Goal: Information Seeking & Learning: Learn about a topic

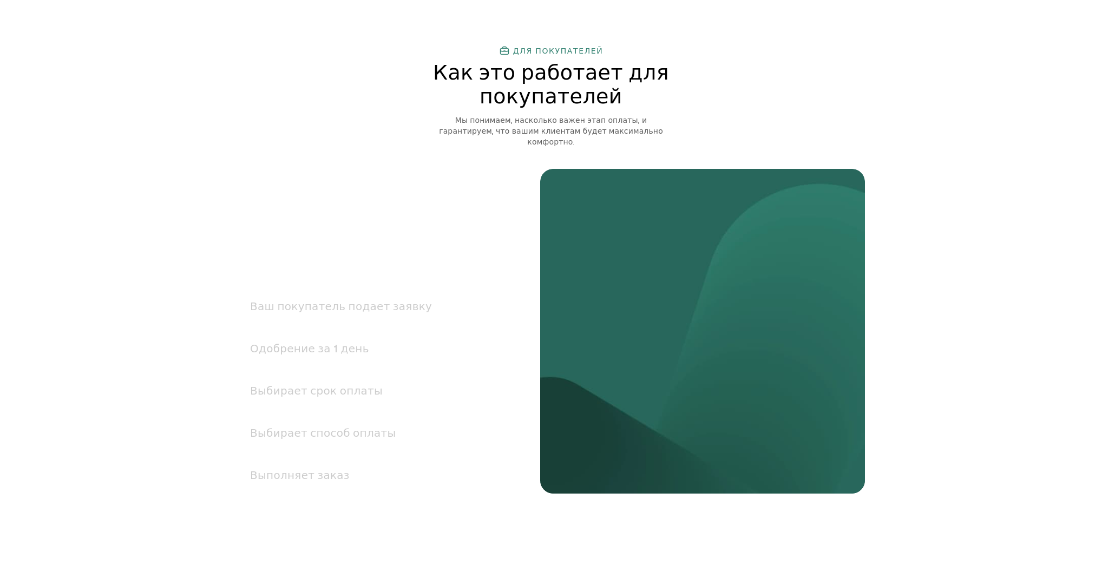
scroll to position [1343, 0]
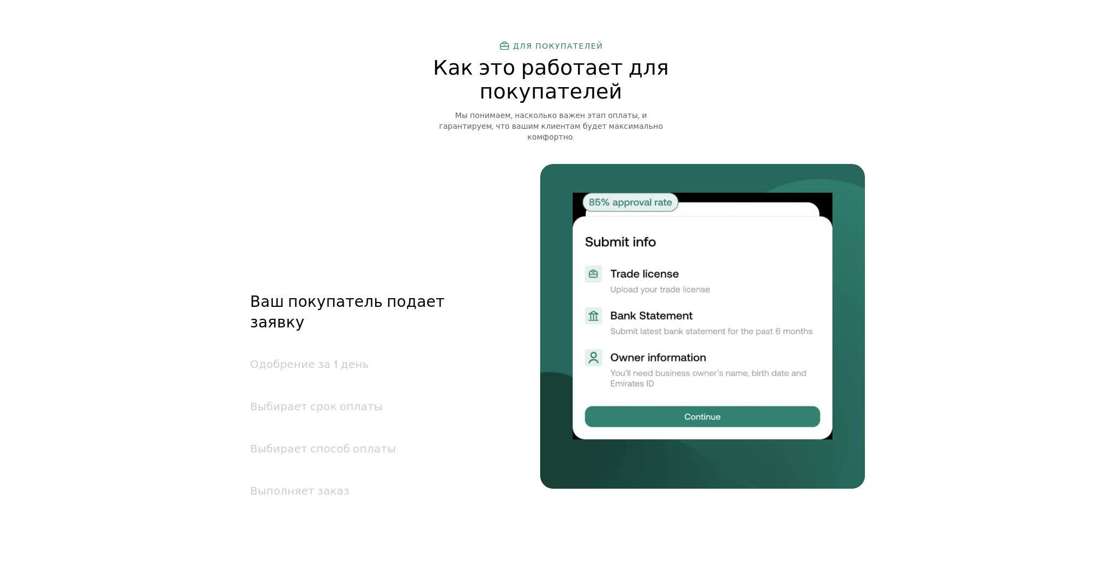
click at [342, 442] on font "Выбирает способ оплаты" at bounding box center [323, 448] width 146 height 12
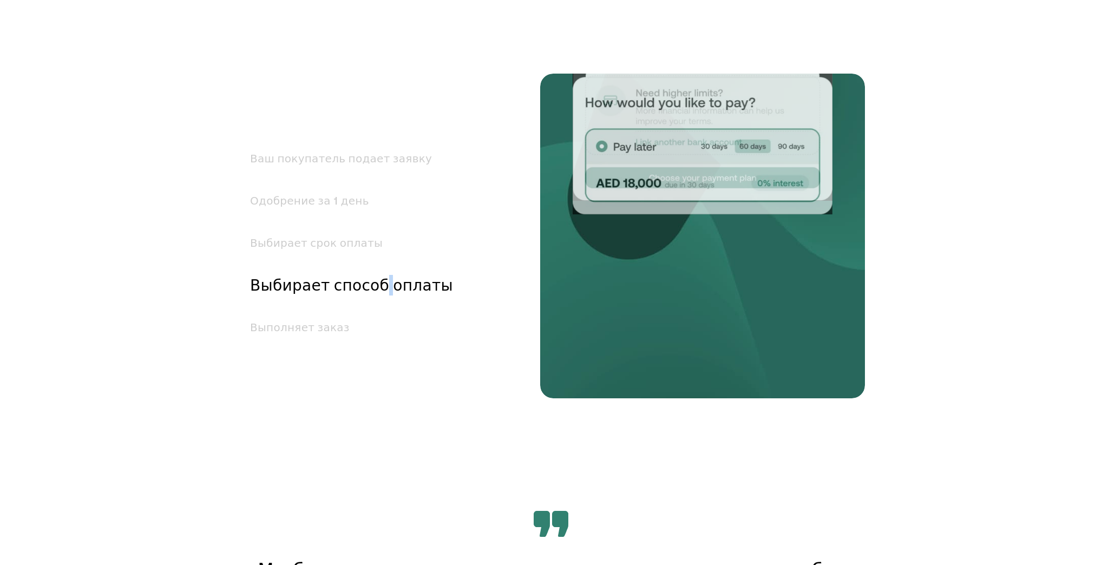
scroll to position [1490, 0]
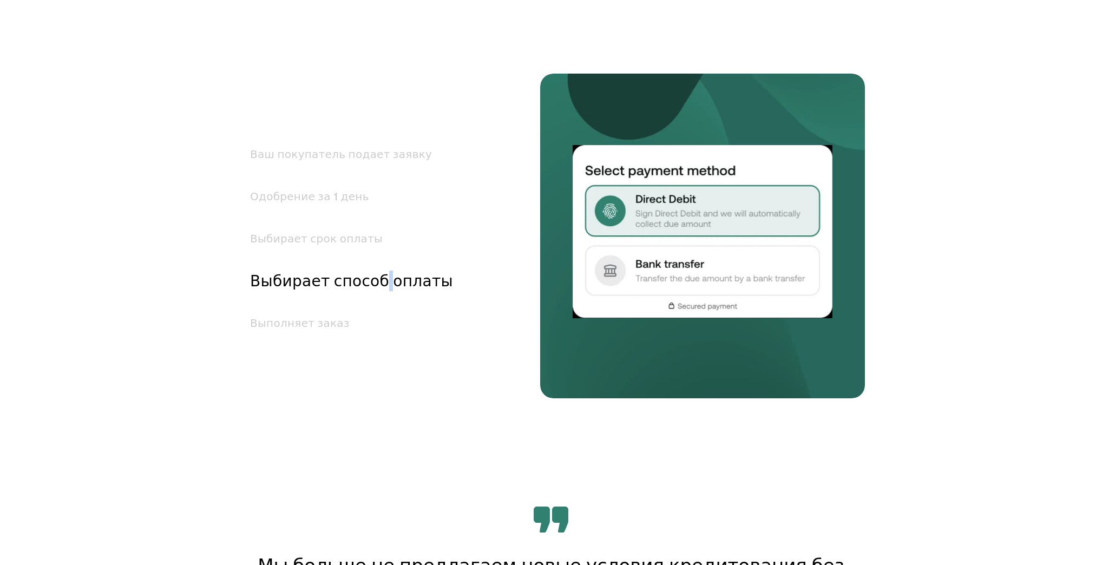
copy font
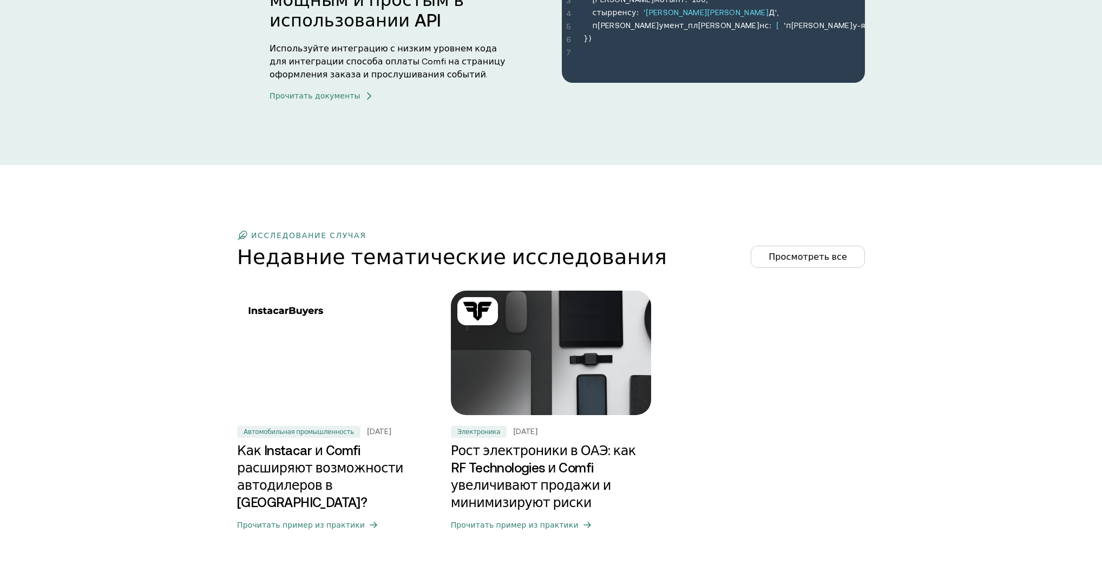
scroll to position [3396, 0]
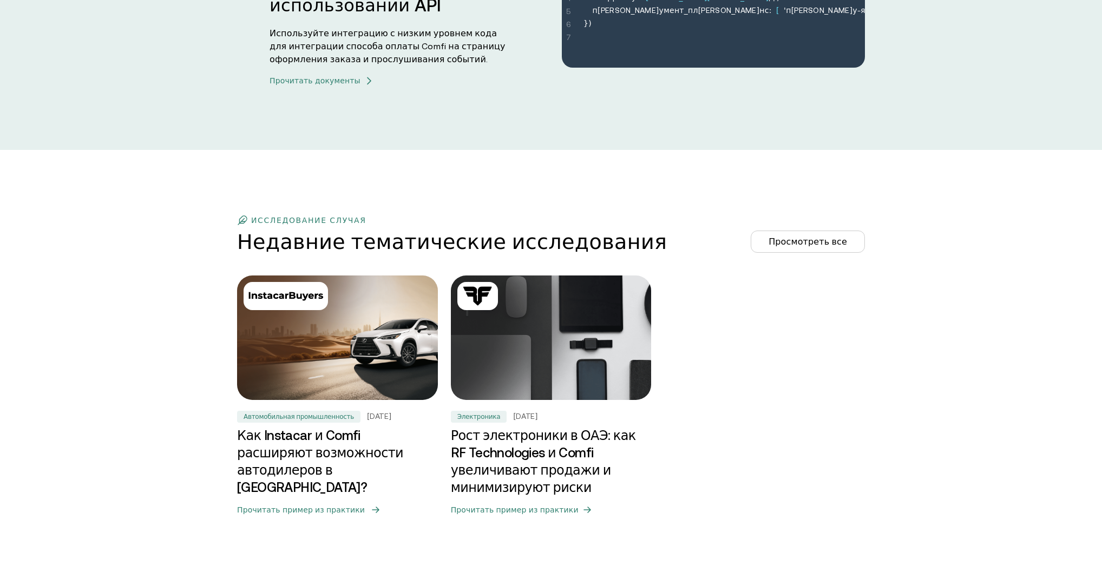
click at [370, 381] on img at bounding box center [337, 337] width 211 height 131
copy font
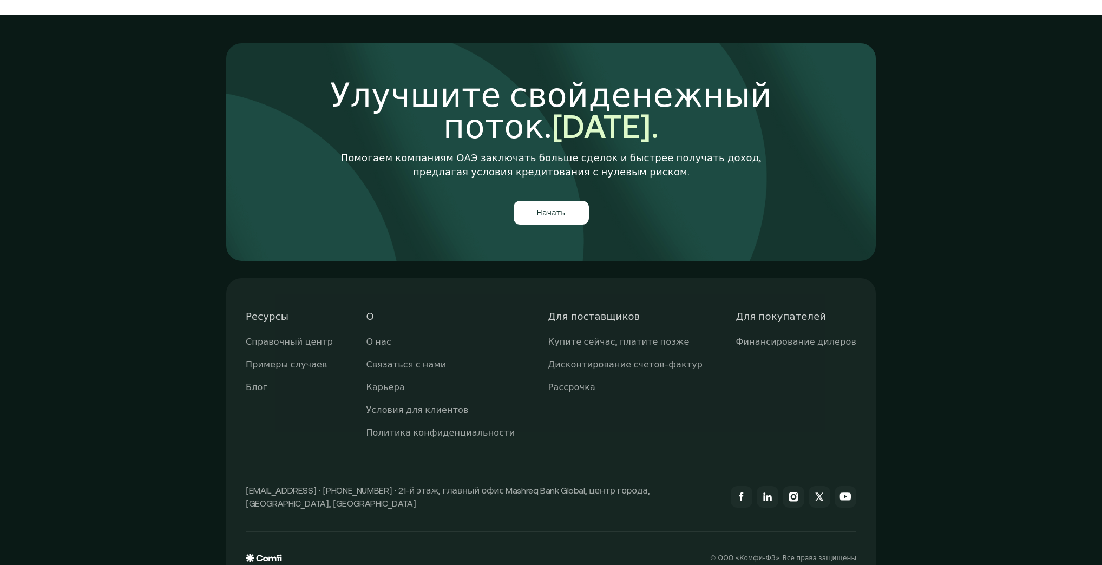
scroll to position [3972, 0]
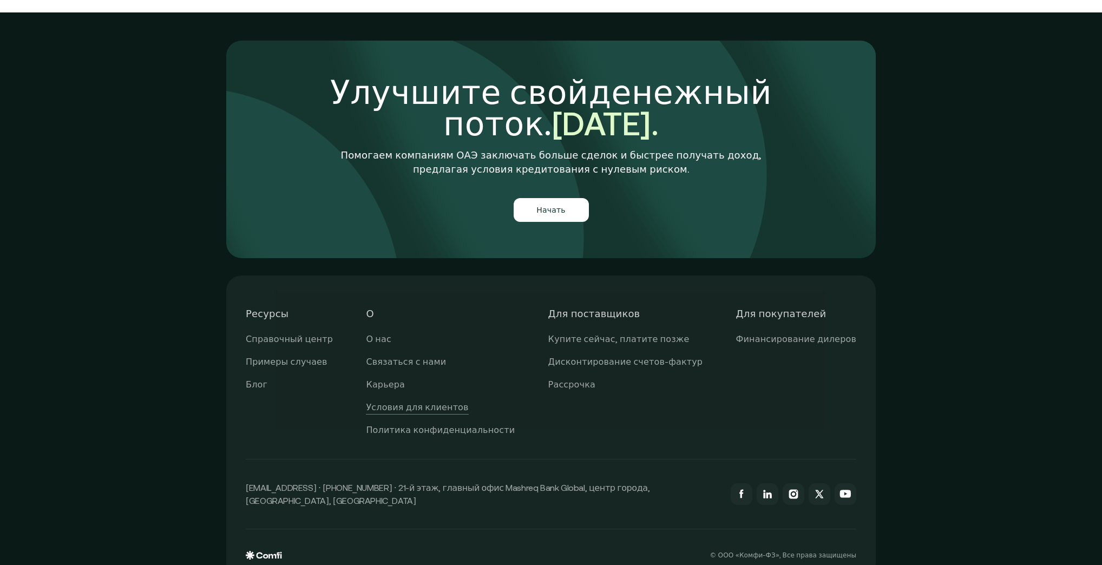
click at [451, 402] on font "Условия для клиентов" at bounding box center [417, 407] width 102 height 10
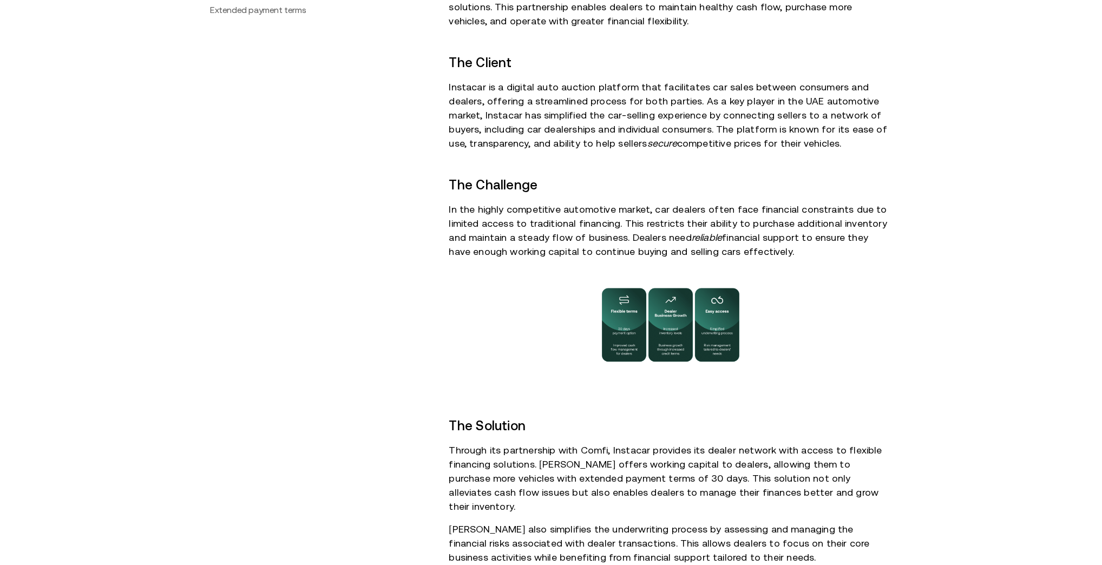
scroll to position [303, 0]
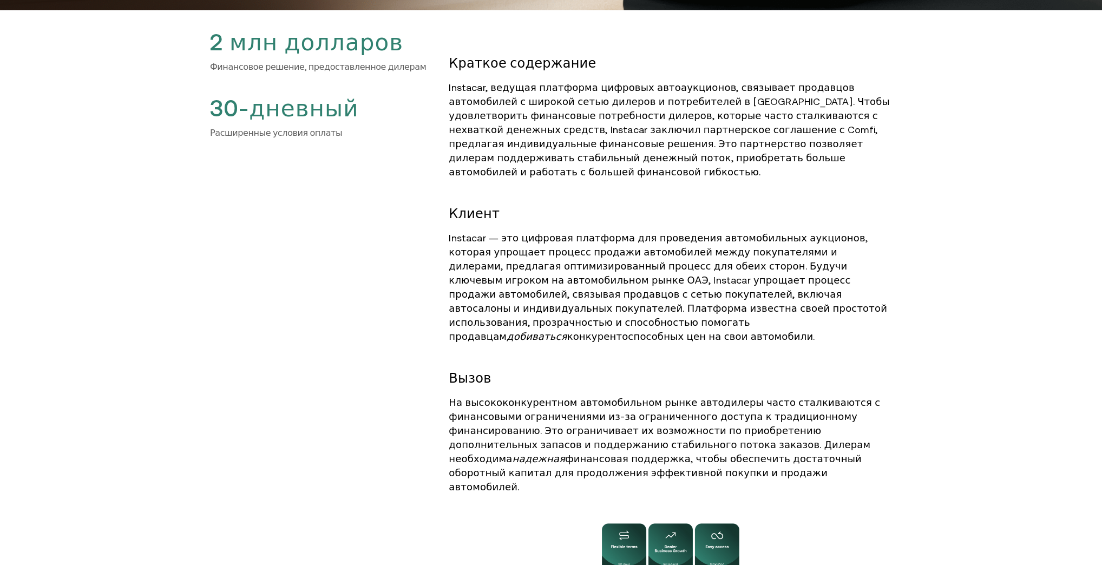
click at [630, 205] on h2 "Клиент" at bounding box center [670, 213] width 443 height 17
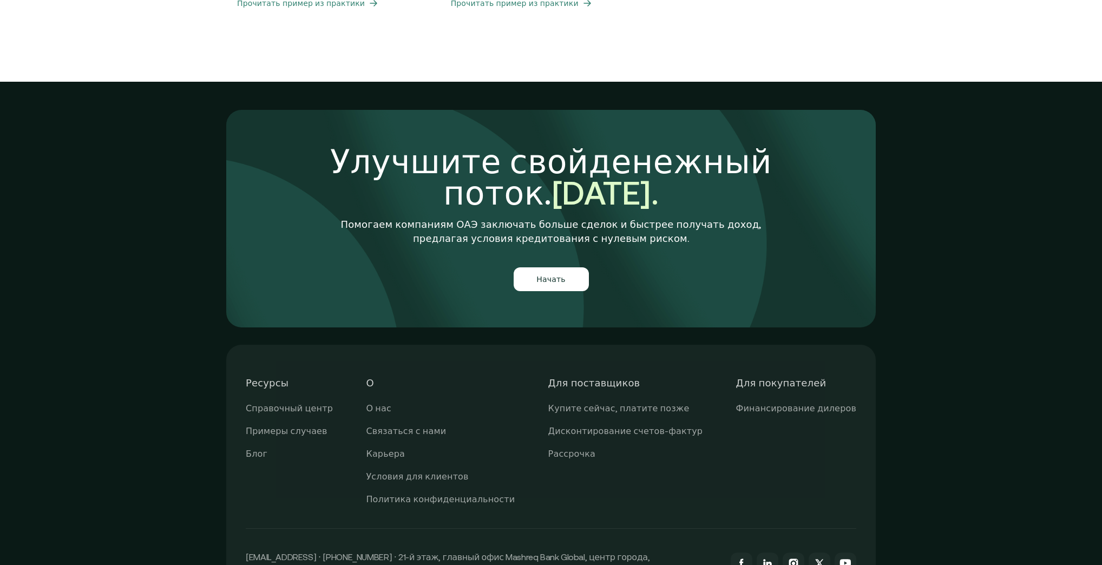
scroll to position [3951, 0]
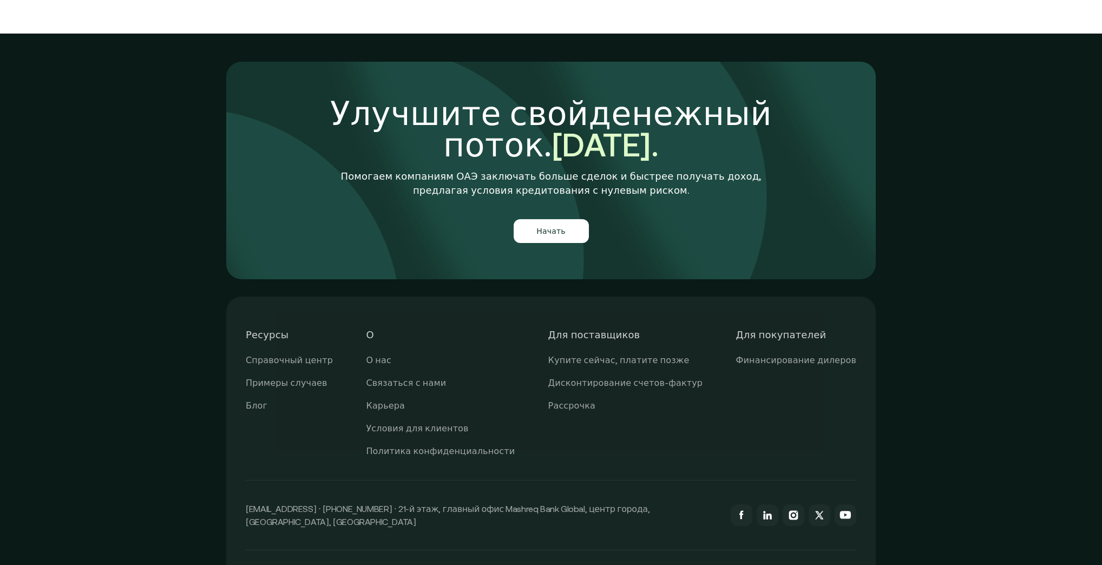
click at [609, 329] on font "Для поставщиков" at bounding box center [594, 334] width 92 height 11
click at [611, 355] on font "Купите сейчас, платите позже" at bounding box center [618, 360] width 141 height 10
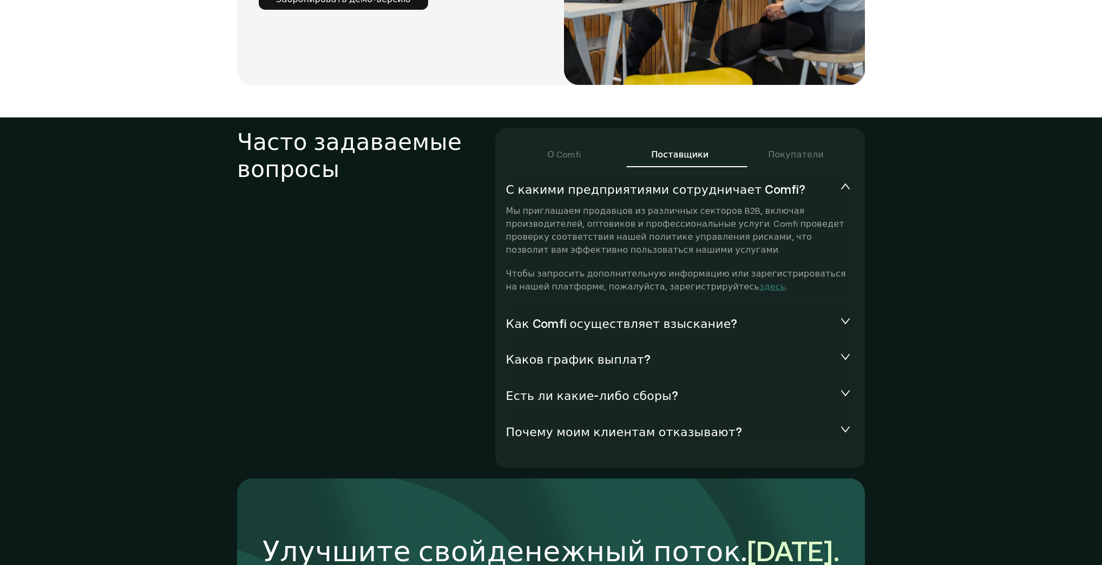
scroll to position [2382, 0]
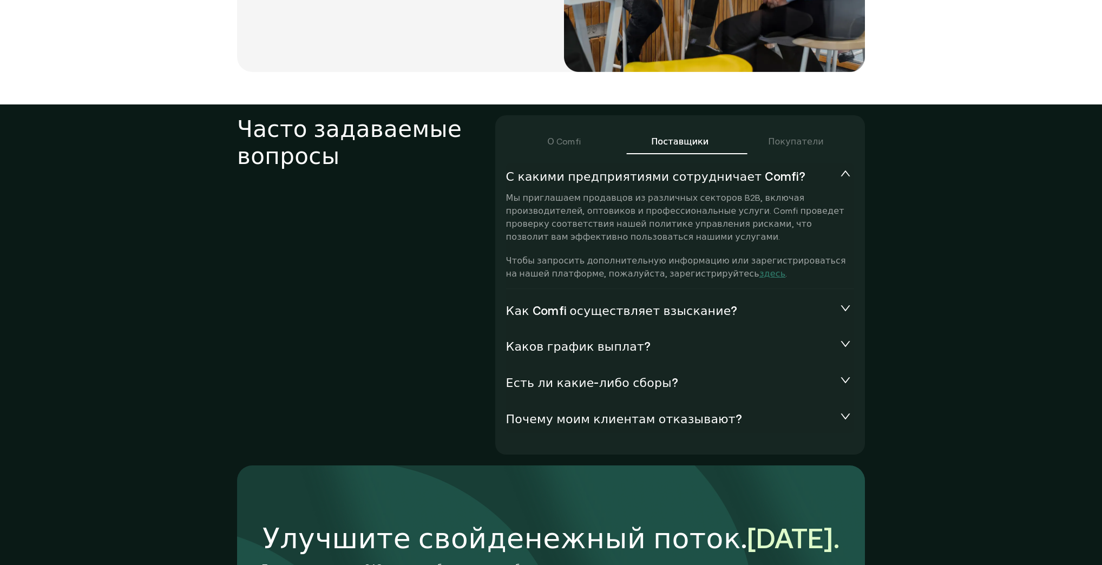
click at [596, 304] on font "Как Comfi осуществляет взыскание?" at bounding box center [622, 311] width 232 height 14
copy font "осуществляет"
click at [848, 303] on icon "collapsed" at bounding box center [845, 308] width 11 height 11
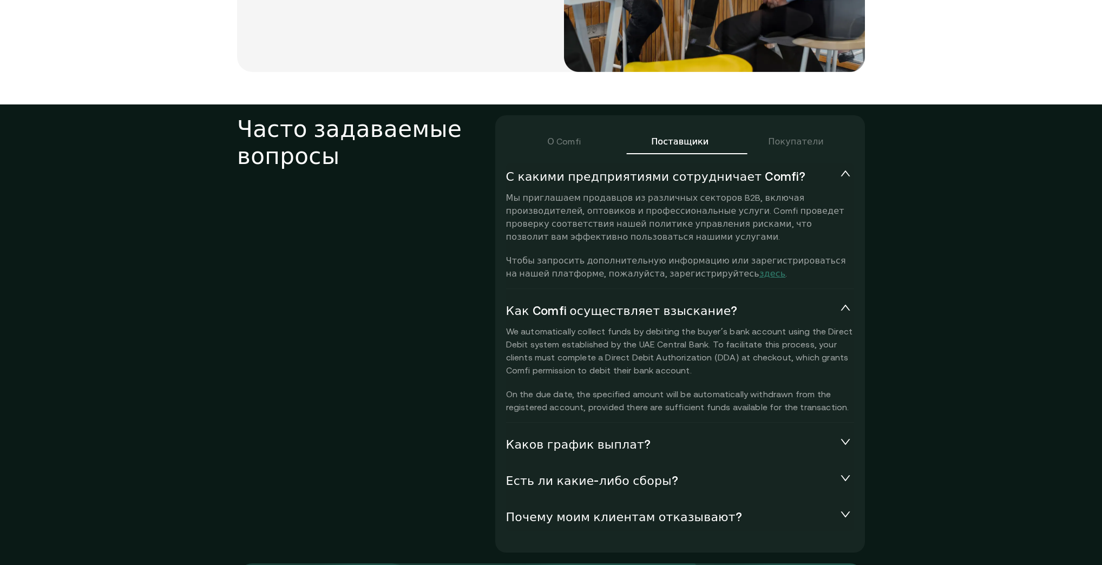
click at [917, 301] on section "Часто задаваемые вопросы О Comfi Поставщики Покупатели С какими предприятиями с…" at bounding box center [551, 448] width 1102 height 688
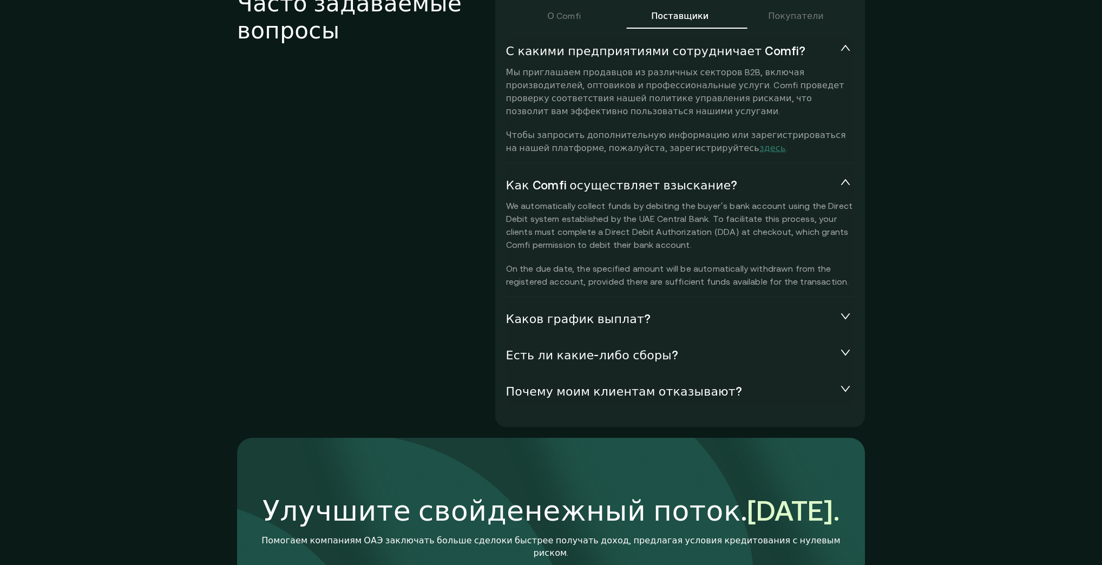
scroll to position [2512, 0]
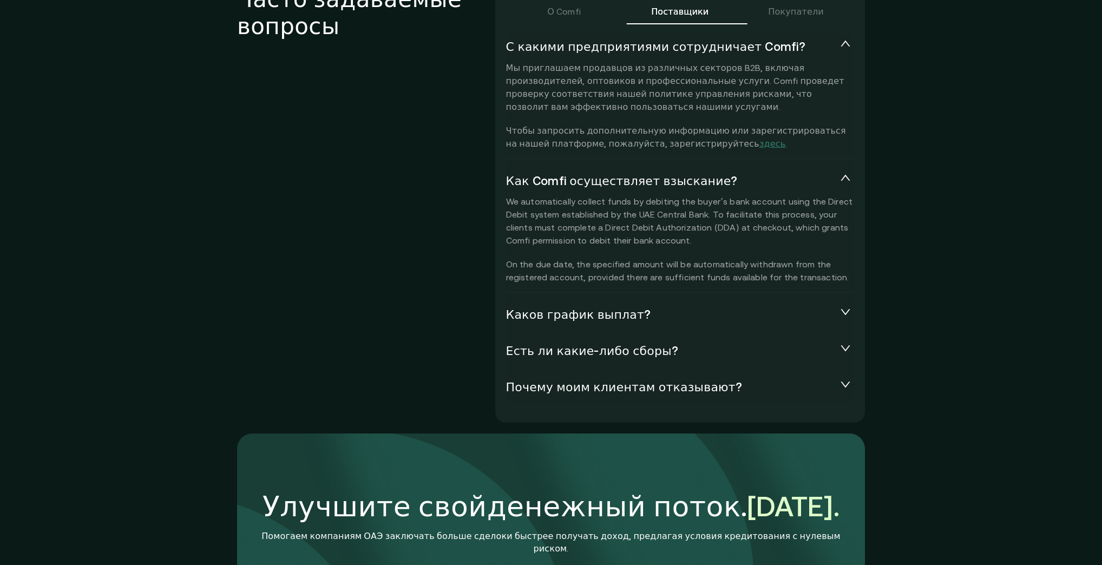
click at [598, 301] on div "Каков график выплат?" at bounding box center [680, 315] width 348 height 28
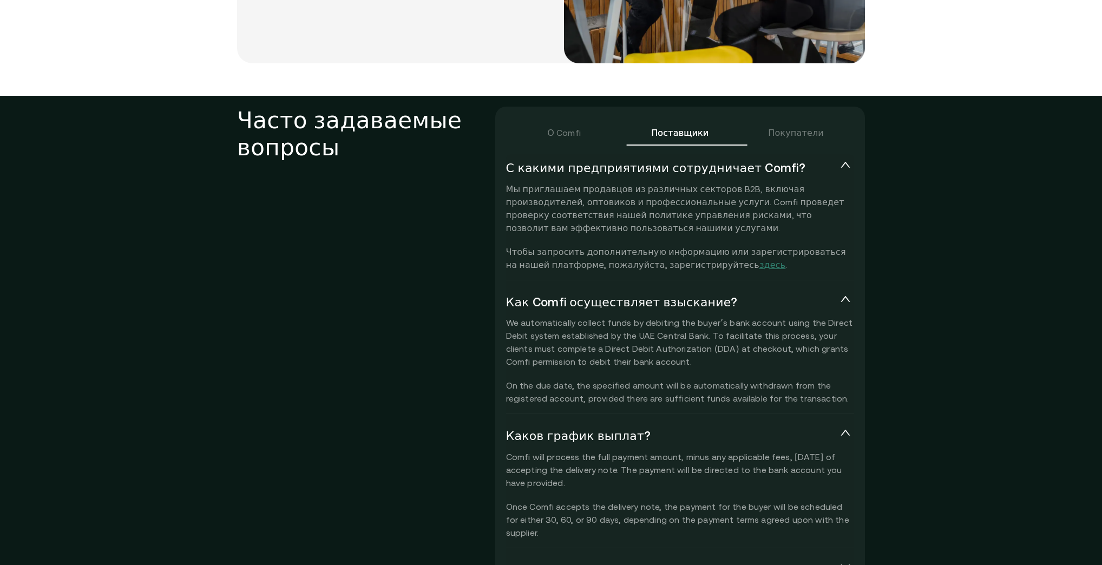
scroll to position [2382, 0]
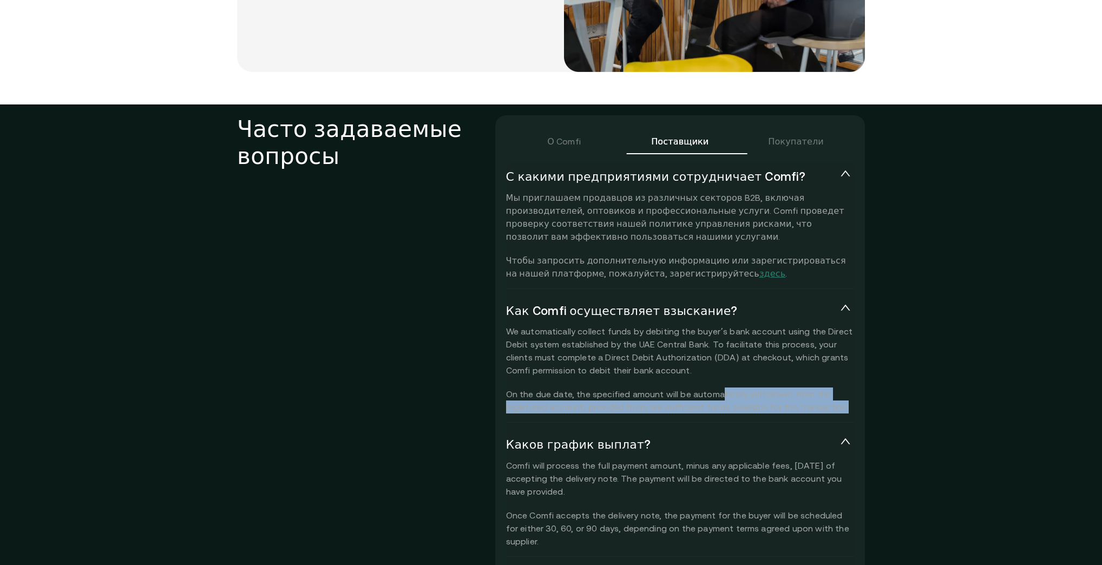
drag, startPoint x: 792, startPoint y: 372, endPoint x: 650, endPoint y: 342, distance: 145.7
click at [689, 351] on p "We automatically collect funds by debiting the buyer’s bank account using the D…" at bounding box center [680, 369] width 348 height 89
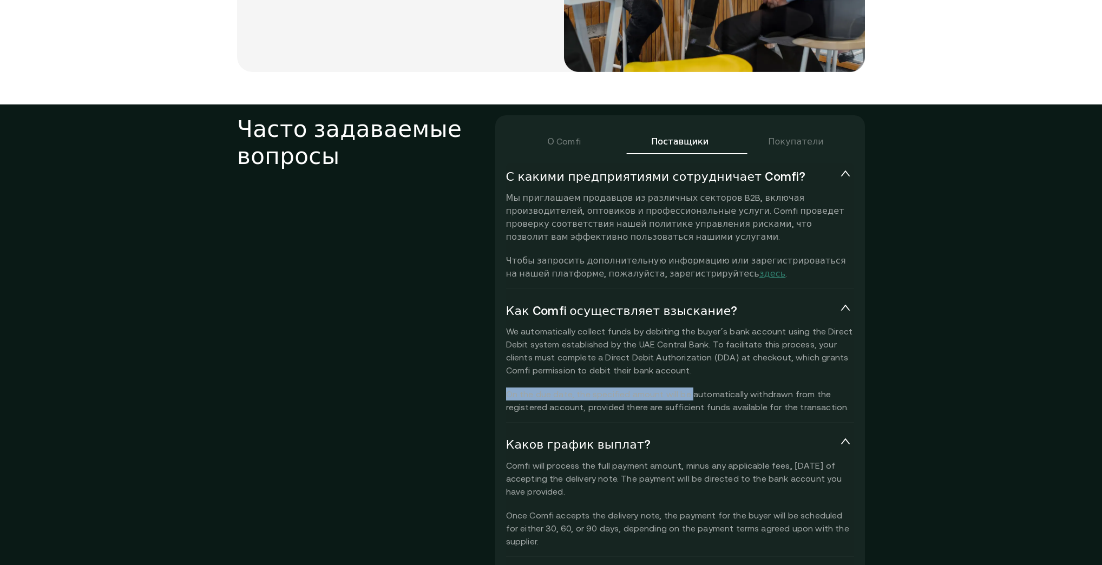
click at [654, 343] on p "We automatically collect funds by debiting the buyer’s bank account using the D…" at bounding box center [680, 369] width 348 height 89
copy p "We automatically collect funds by debiting the buyer’s bank account using the D…"
click at [784, 379] on p "We automatically collect funds by debiting the buyer’s bank account using the D…" at bounding box center [680, 369] width 348 height 89
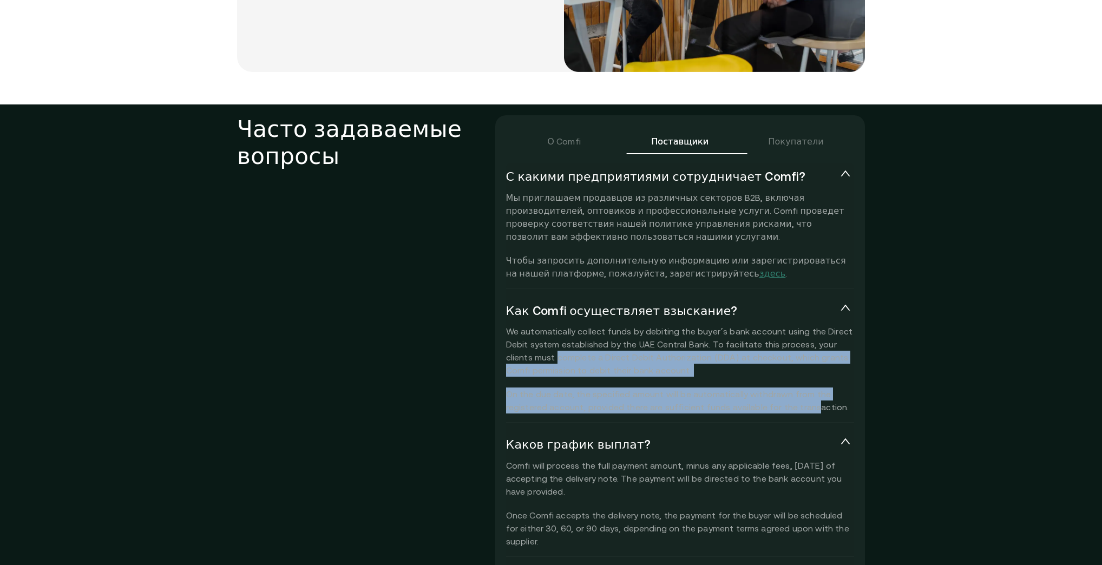
drag, startPoint x: 729, startPoint y: 368, endPoint x: 484, endPoint y: 327, distance: 248.2
click at [495, 327] on div "О Comfi Поставщики Покупатели С какими предприятиями сотрудничает Comfi? Мы при…" at bounding box center [680, 383] width 370 height 536
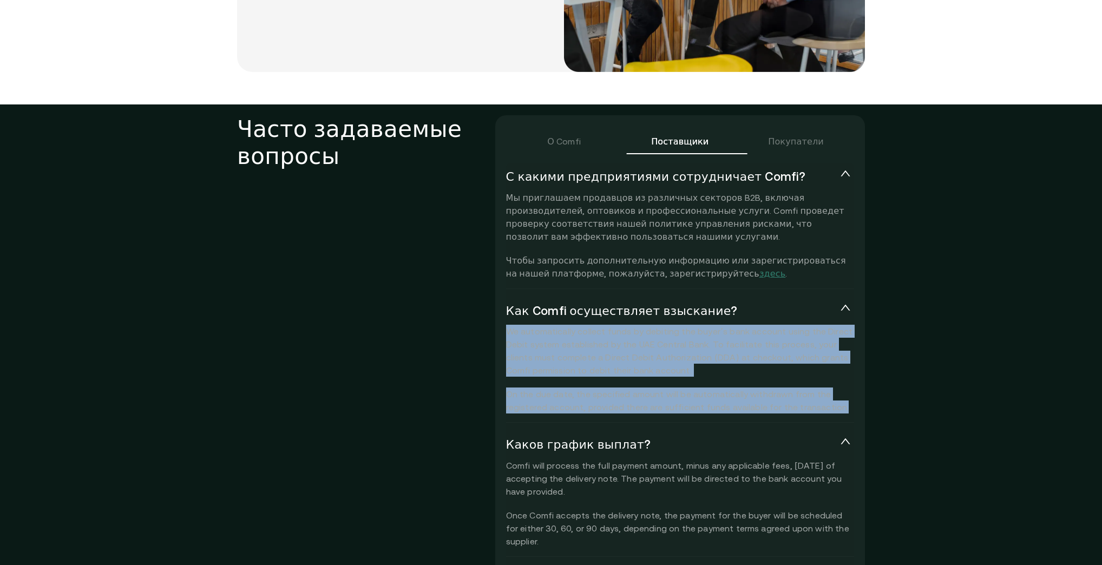
drag, startPoint x: 492, startPoint y: 295, endPoint x: 784, endPoint y: 377, distance: 303.7
click at [784, 377] on div "О Comfi Поставщики Покупатели С какими предприятиями сотрудничает Comfi? Мы при…" at bounding box center [680, 383] width 370 height 536
copy p "We automatically collect funds by debiting the buyer’s bank account using the D…"
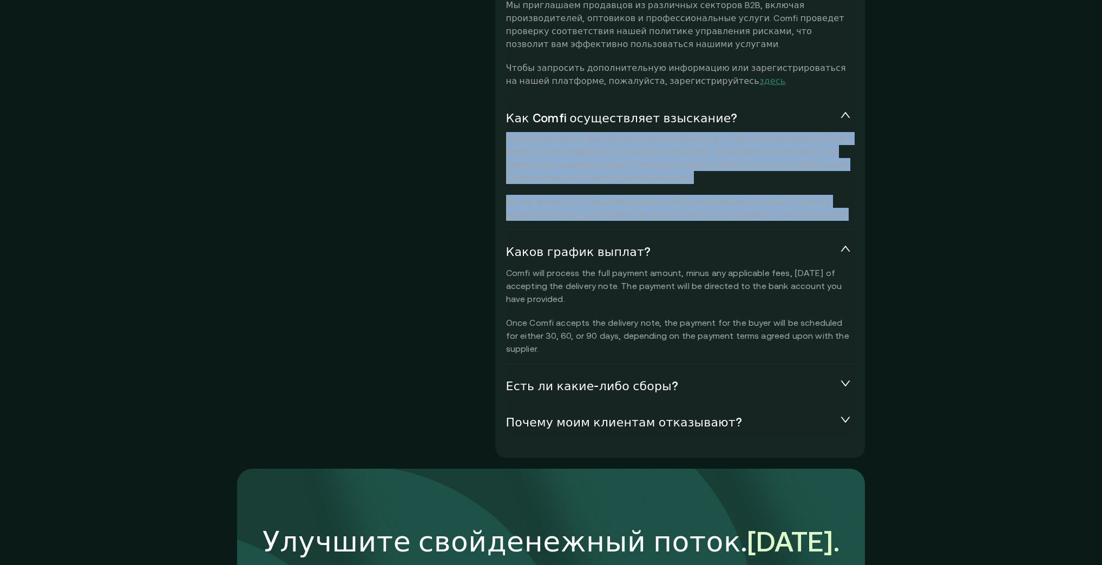
scroll to position [2599, 0]
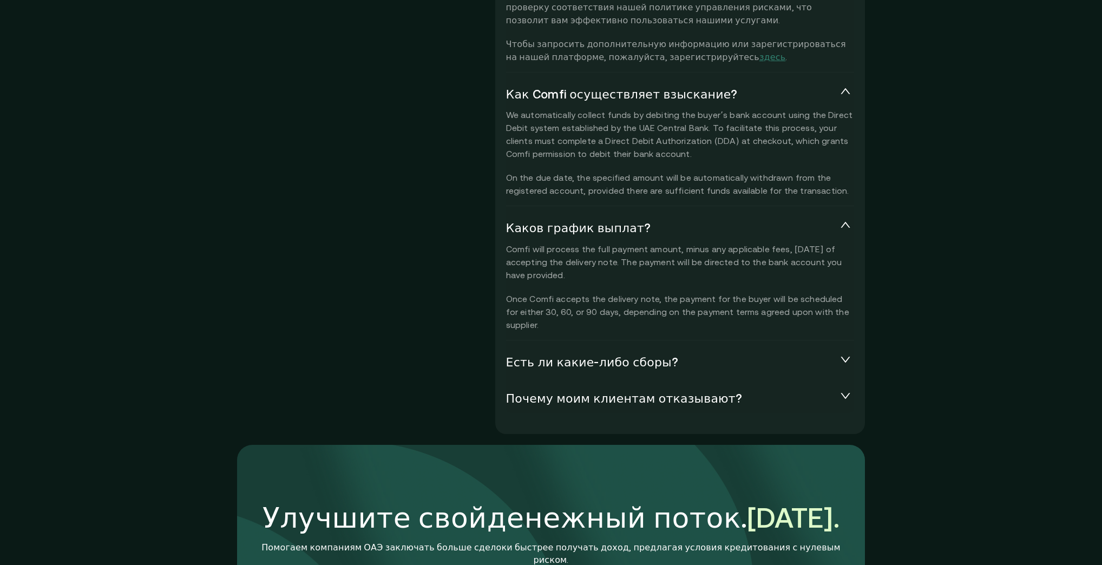
click at [590, 356] on font "Есть ли какие-либо сборы?" at bounding box center [592, 363] width 172 height 14
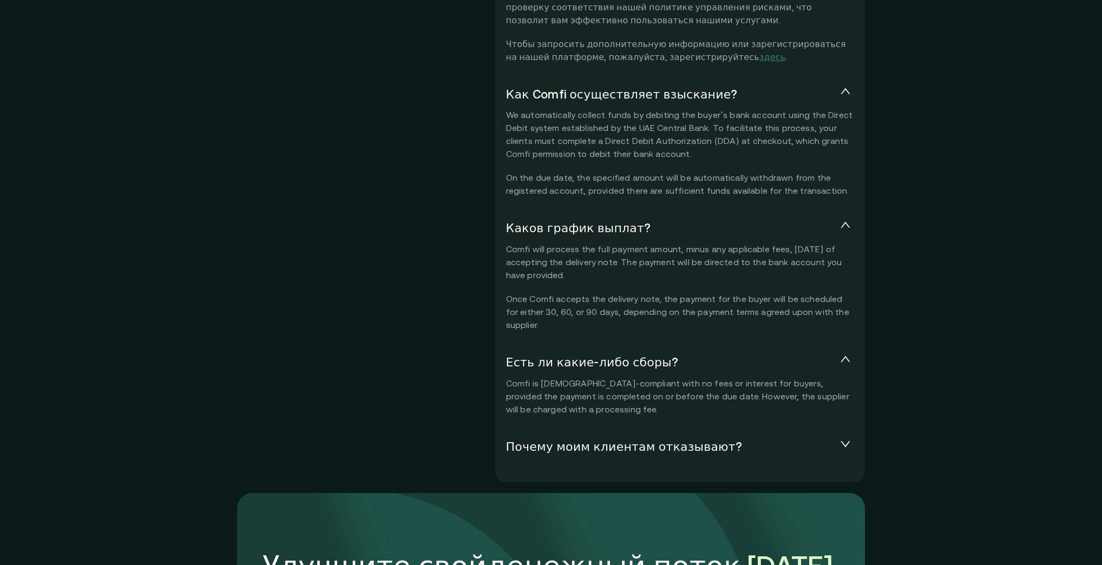
drag, startPoint x: 558, startPoint y: 364, endPoint x: 535, endPoint y: 362, distance: 23.4
click at [546, 377] on p "Comfi is Shariah-compliant with no fees or interest for buyers, provided the pa…" at bounding box center [680, 396] width 348 height 39
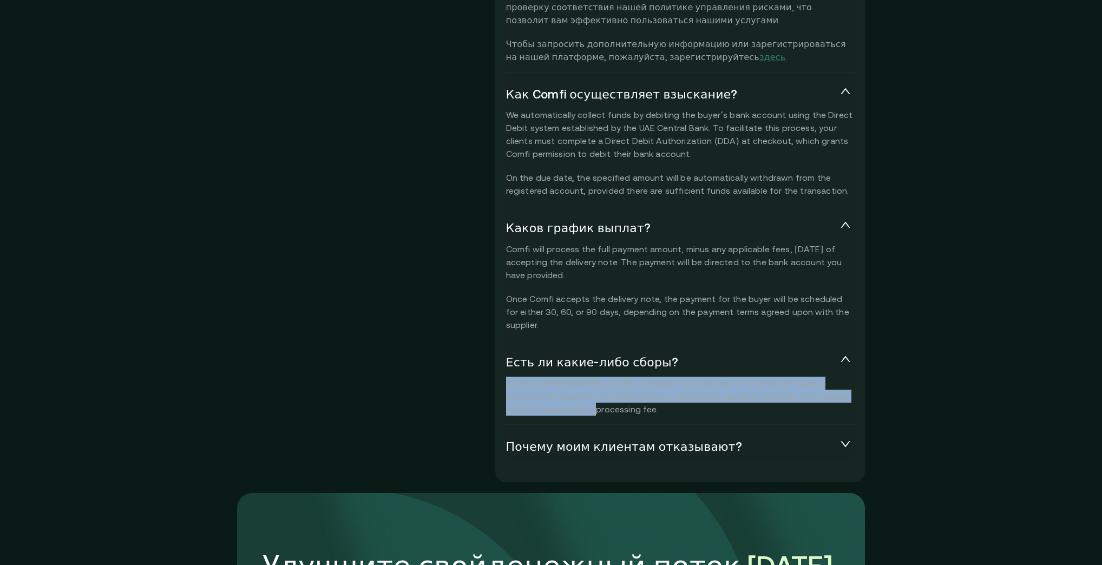
drag, startPoint x: 535, startPoint y: 362, endPoint x: 493, endPoint y: 339, distance: 47.5
click at [495, 339] on div "О Comfi Поставщики Покупатели С какими предприятиями сотрудничает Comfi? Мы при…" at bounding box center [680, 191] width 370 height 584
copy p "Comfi is Shariah-compliant with no fees or interest for buyers, provided the pa…"
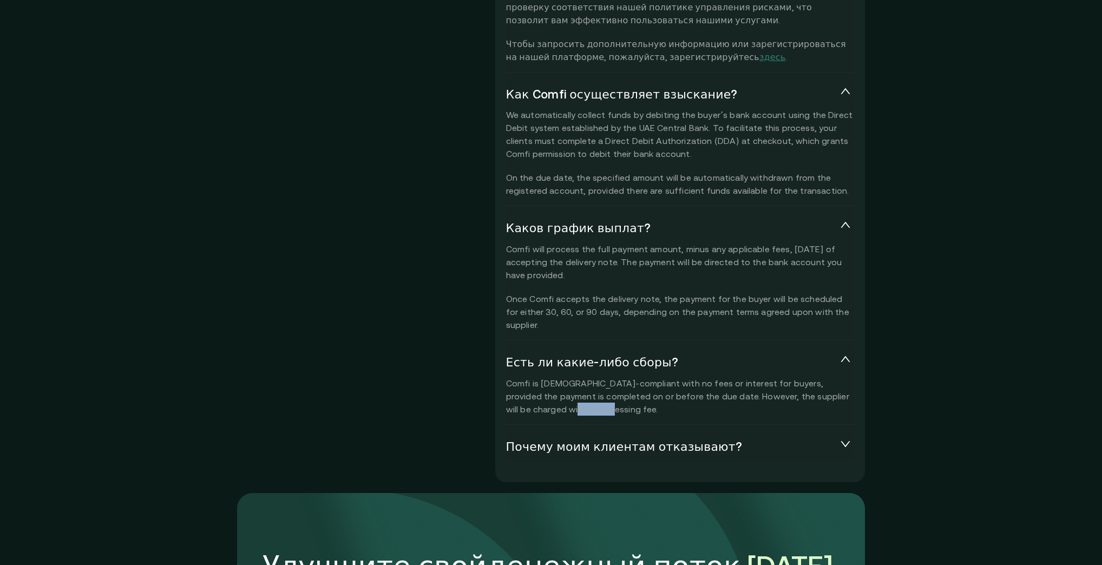
drag, startPoint x: 578, startPoint y: 366, endPoint x: 520, endPoint y: 365, distance: 57.9
click at [520, 377] on p "Comfi is Shariah-compliant with no fees or interest for buyers, provided the pa…" at bounding box center [680, 396] width 348 height 39
click at [506, 377] on p "Comfi is Shariah-compliant with no fees or interest for buyers, provided the pa…" at bounding box center [680, 396] width 348 height 39
copy p "C"
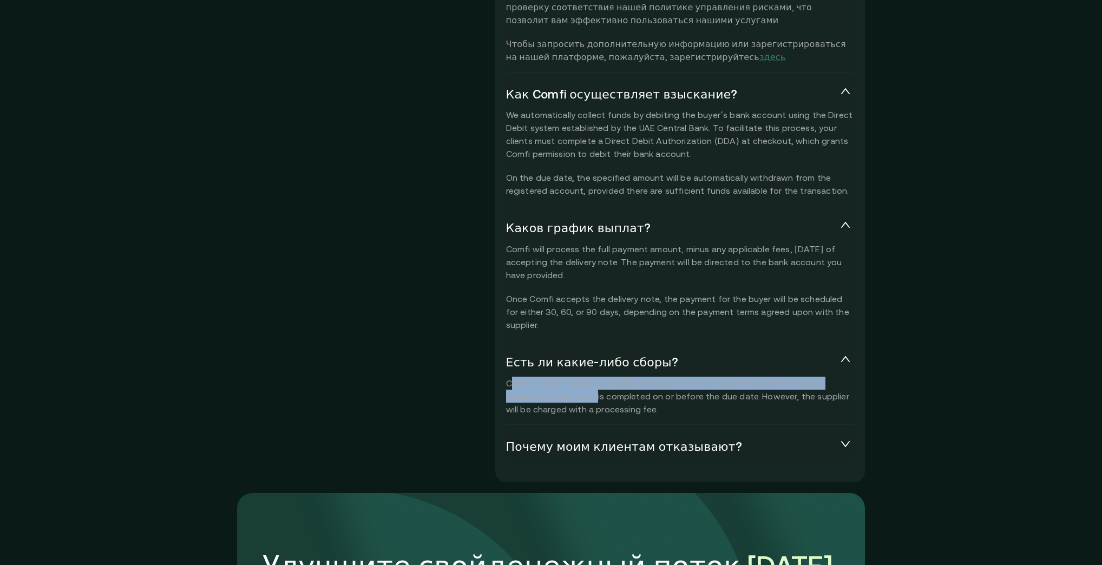
drag, startPoint x: 502, startPoint y: 344, endPoint x: 533, endPoint y: 355, distance: 32.4
click at [533, 377] on p "Comfi is Shariah-compliant with no fees or interest for buyers, provided the pa…" at bounding box center [680, 396] width 348 height 39
copy p "omfi is Shariah-compliant with no fees or interest for buyers, provided the pay…"
click at [507, 377] on p "Comfi is Shariah-compliant with no fees or interest for buyers, provided the pa…" at bounding box center [680, 396] width 348 height 39
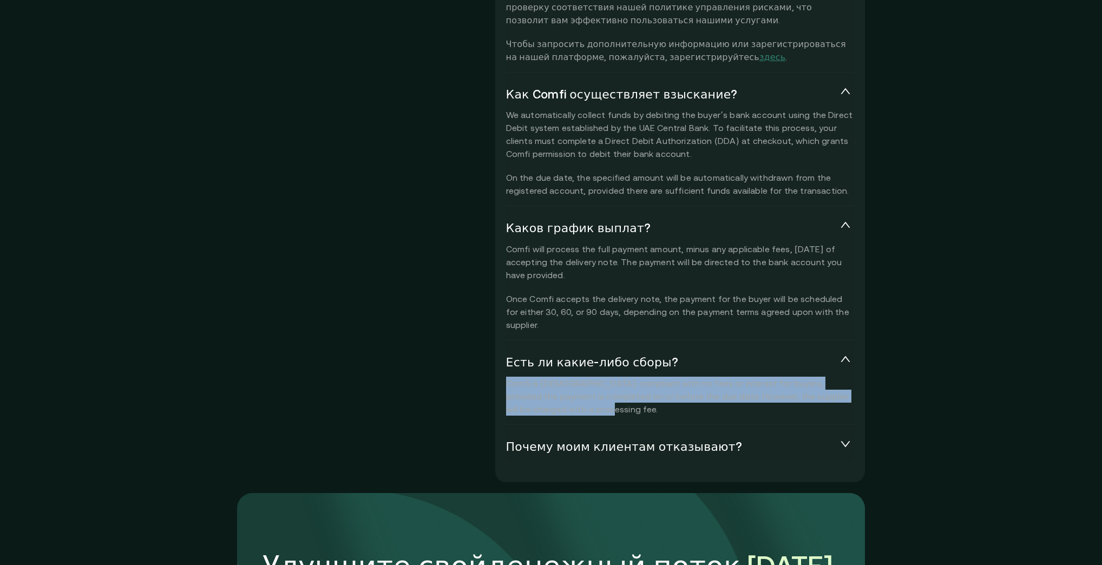
drag, startPoint x: 498, startPoint y: 339, endPoint x: 558, endPoint y: 371, distance: 68.3
click at [558, 377] on div "Comfi is Shariah-compliant with no fees or interest for buyers, provided the pa…" at bounding box center [680, 401] width 348 height 48
copy p "Comfi is Shariah-compliant with no fees or interest for buyers, provided the pa…"
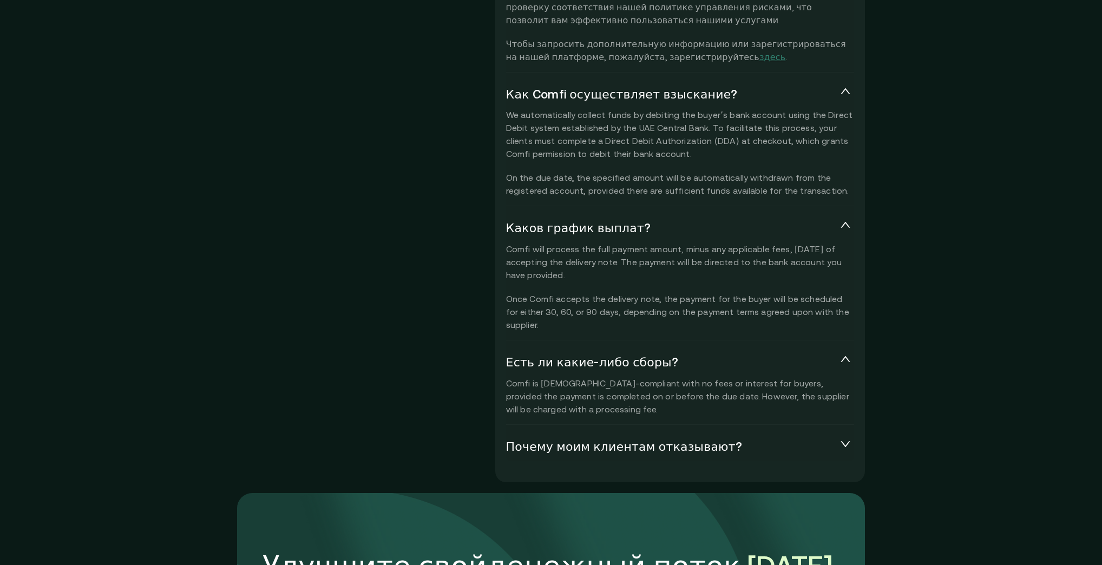
click at [697, 440] on font "Почему моим клиентам отказывают?" at bounding box center [624, 447] width 237 height 14
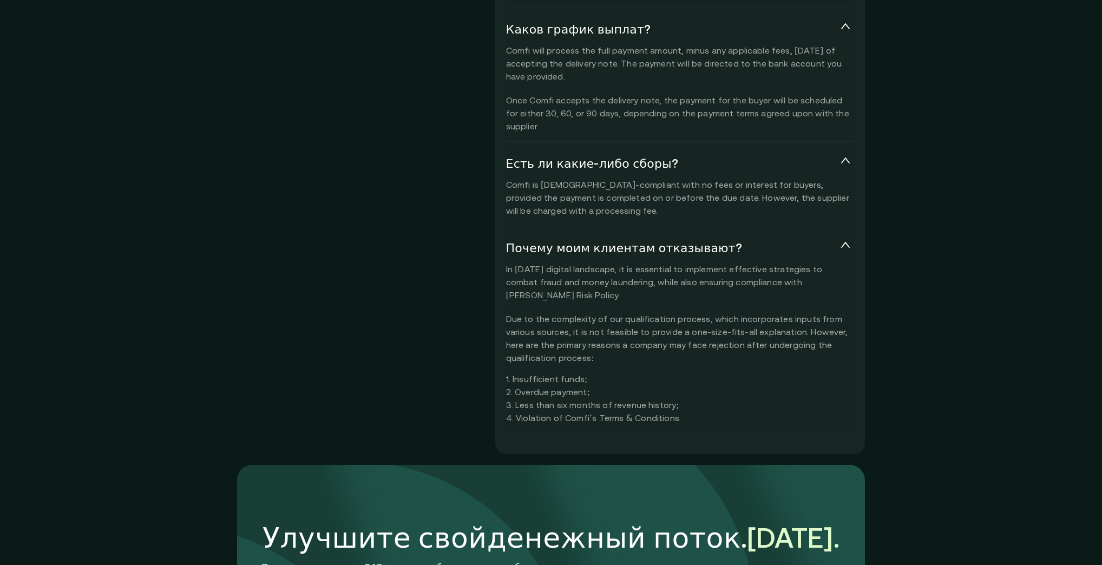
scroll to position [2815, 0]
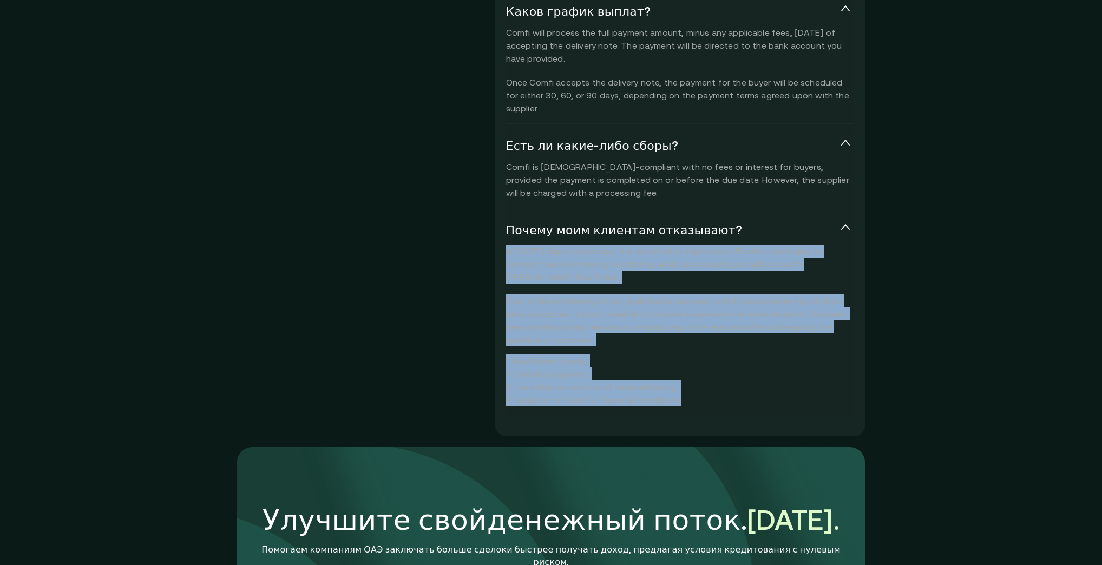
drag, startPoint x: 667, startPoint y: 327, endPoint x: 491, endPoint y: 208, distance: 212.5
click at [495, 208] on div "О Comfi Поставщики Покупатели С какими предприятиями сотрудничает Comfi? Мы при…" at bounding box center [680, 59] width 370 height 755
copy div "In today’s digital landscape, it is essential to implement effective strategies…"
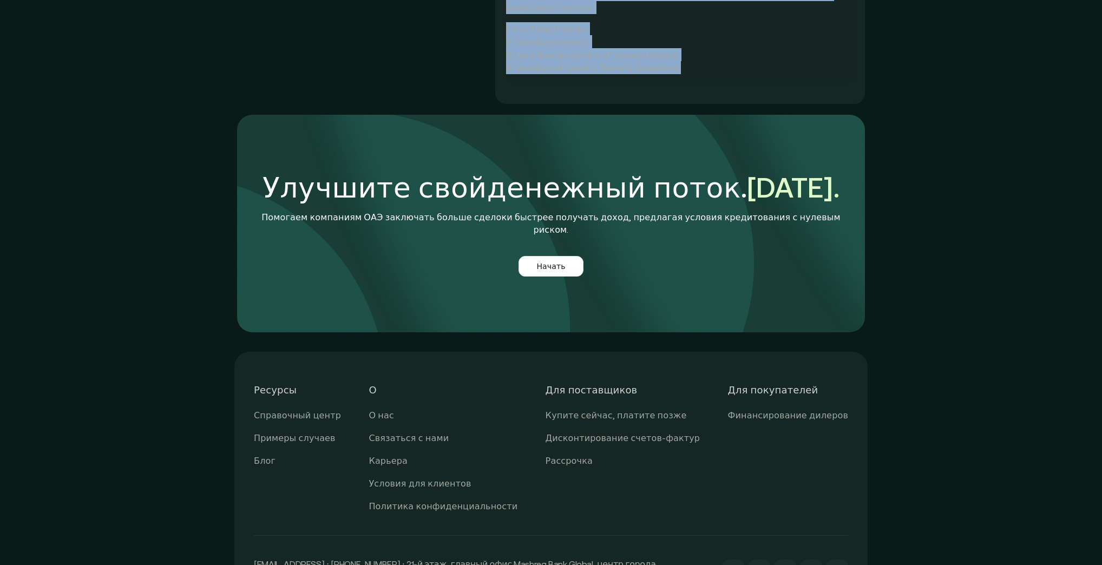
scroll to position [3171, 0]
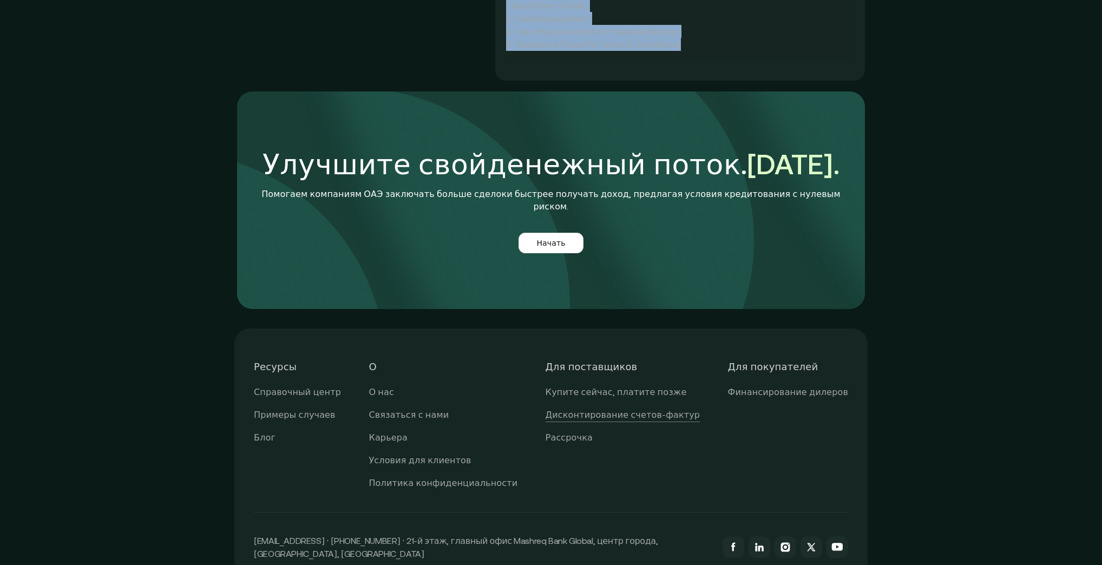
click at [593, 410] on font "Дисконтирование счетов-фактур" at bounding box center [623, 415] width 155 height 10
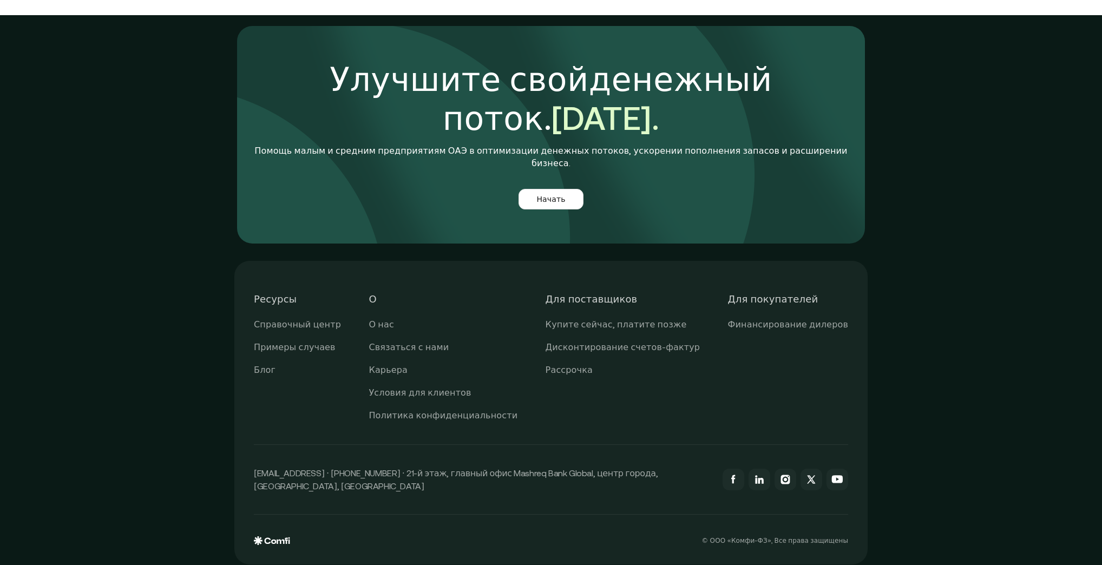
scroll to position [3021, 0]
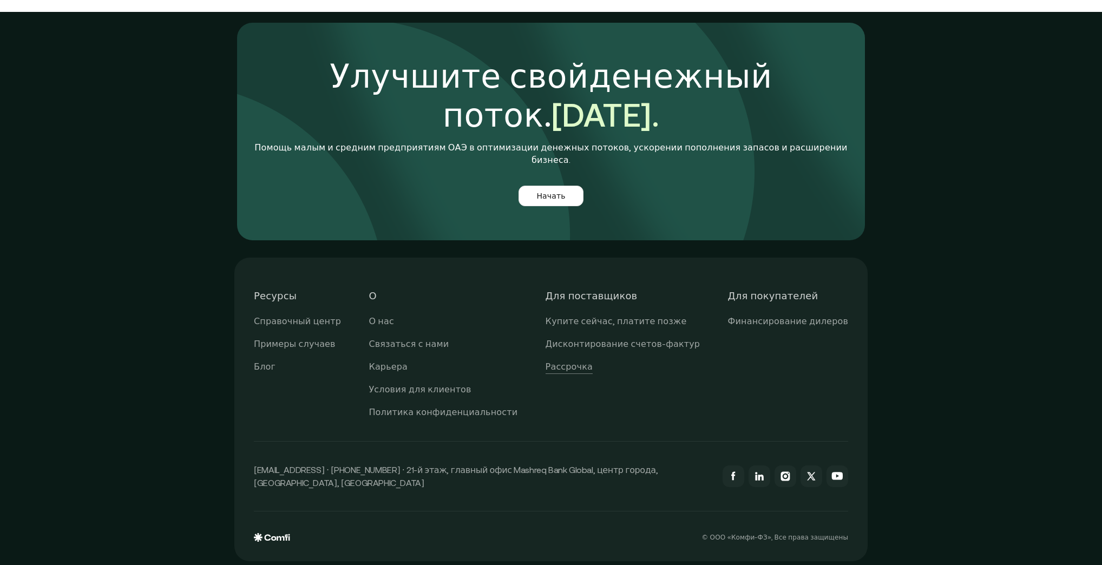
click at [593, 368] on font "Рассрочка" at bounding box center [569, 367] width 47 height 10
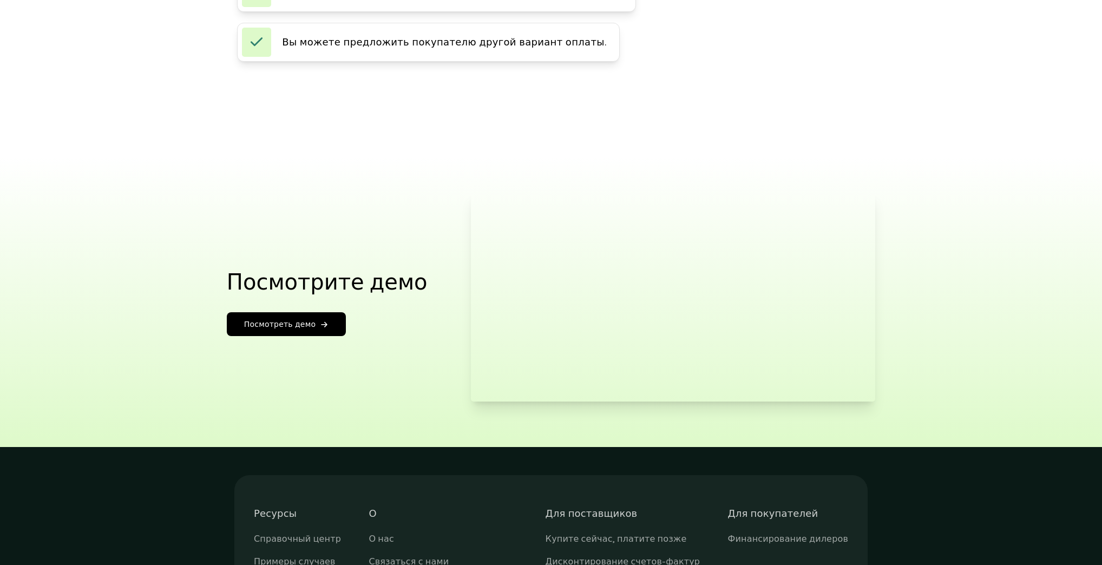
scroll to position [1814, 0]
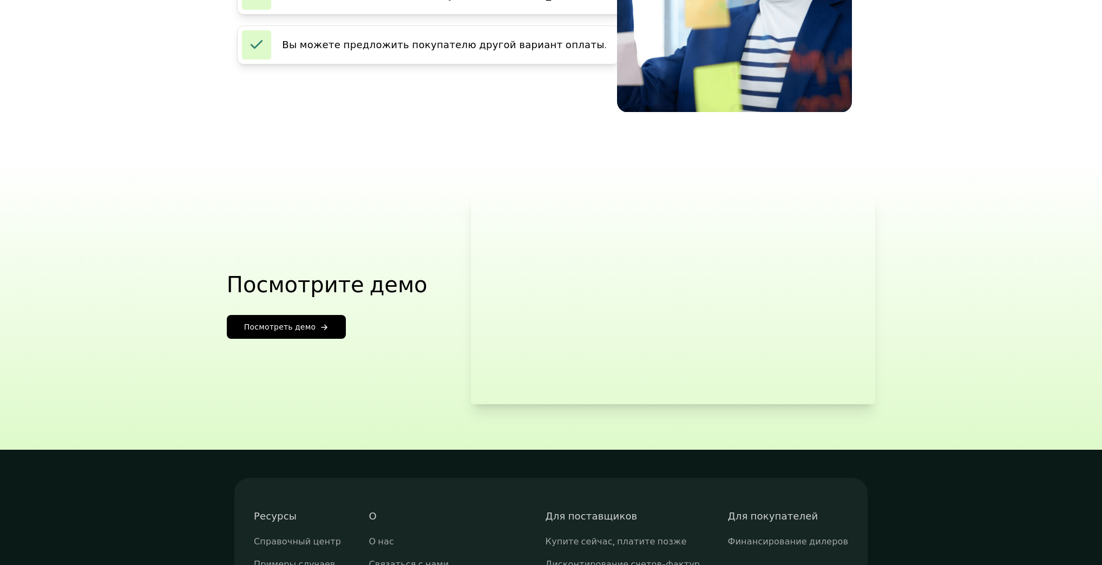
click at [341, 323] on link "Посмотреть демо" at bounding box center [286, 327] width 119 height 24
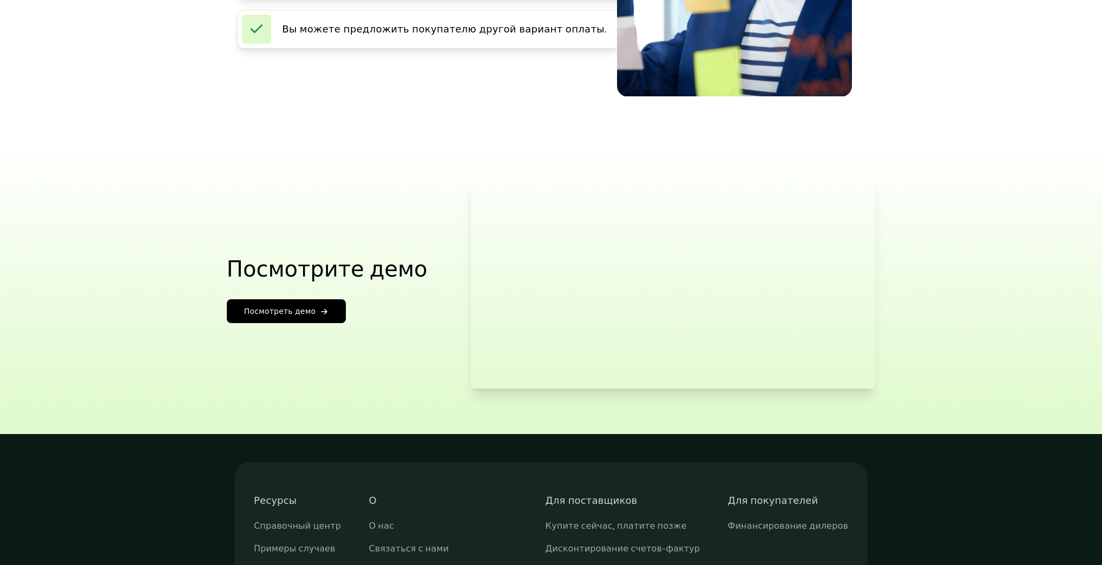
scroll to position [1992, 0]
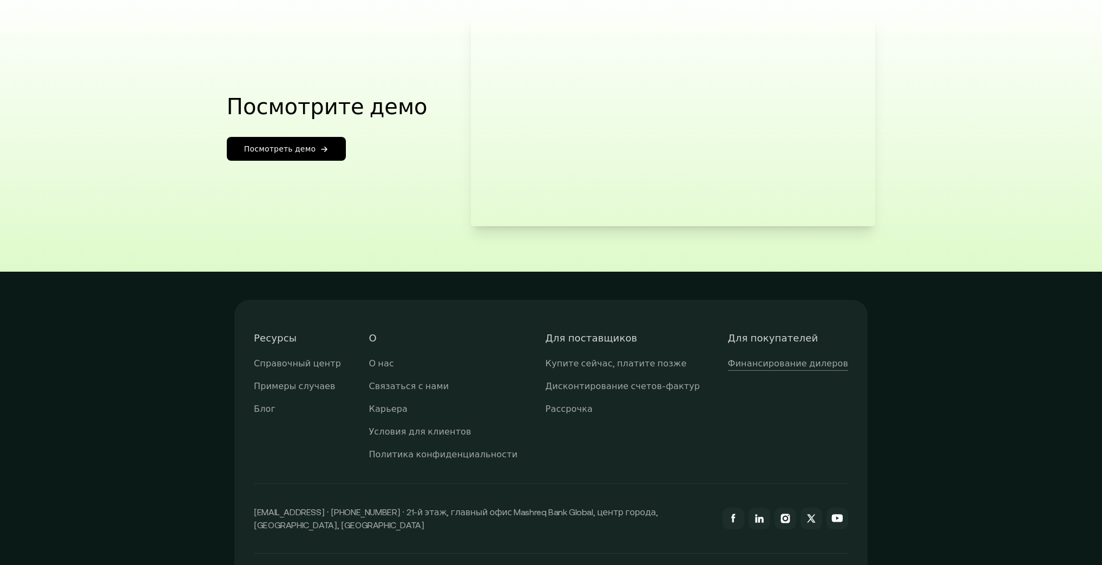
click at [788, 358] on font "Финансирование дилеров" at bounding box center [788, 363] width 120 height 10
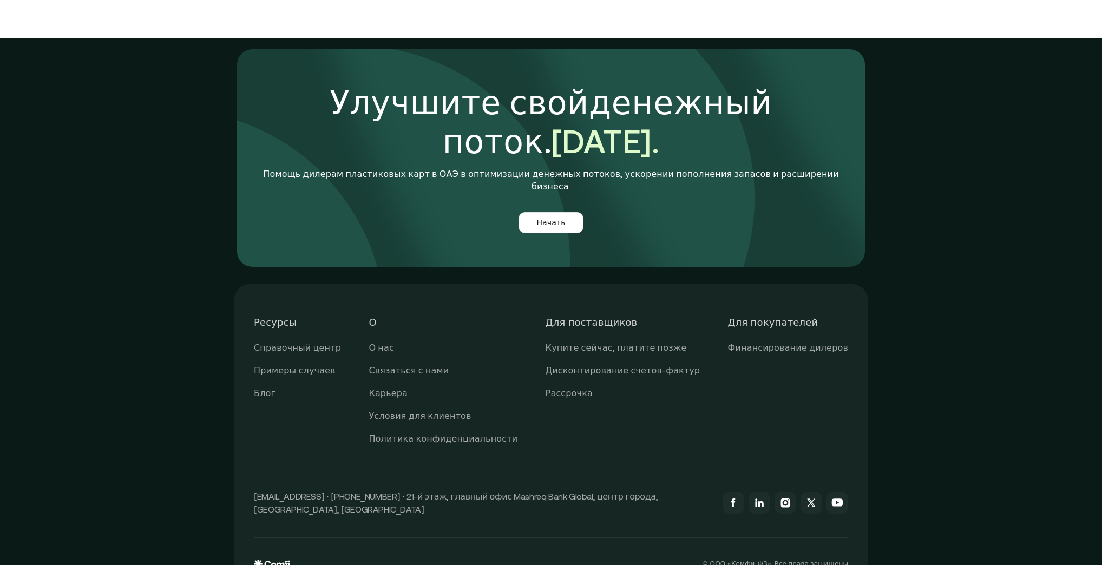
scroll to position [2540, 0]
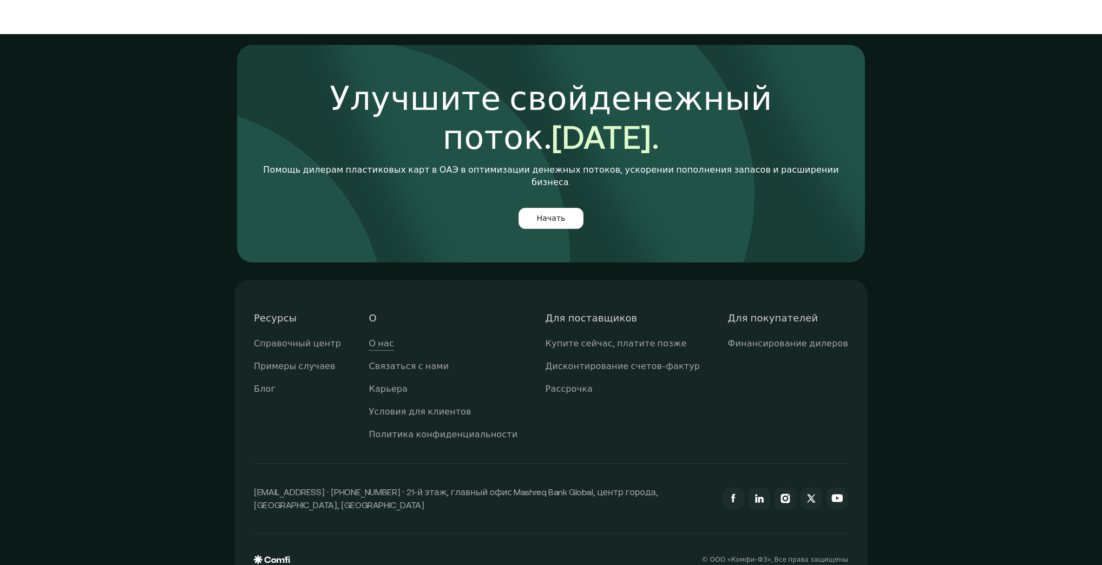
click at [388, 338] on font "О нас" at bounding box center [381, 343] width 25 height 10
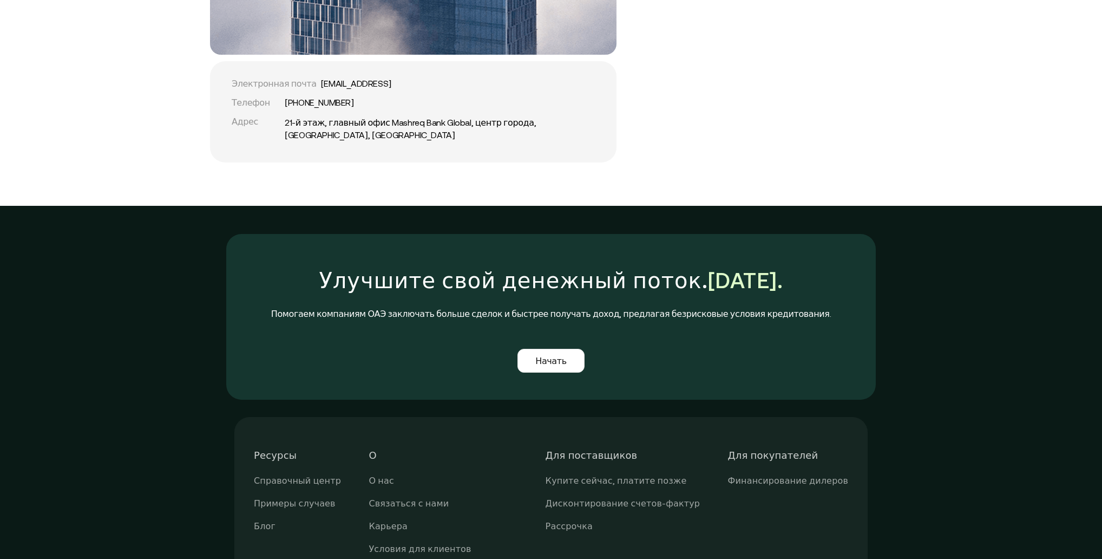
scroll to position [2648, 0]
